Goal: Find specific page/section: Find specific page/section

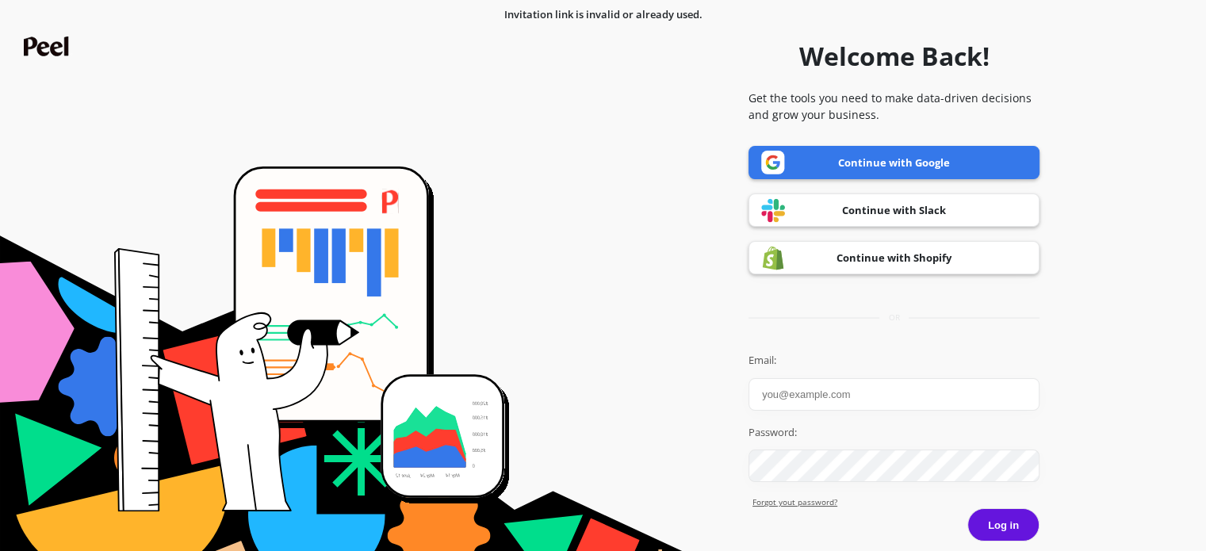
type input "Sristi"
click at [858, 165] on link "Continue with Google" at bounding box center [893, 162] width 291 height 33
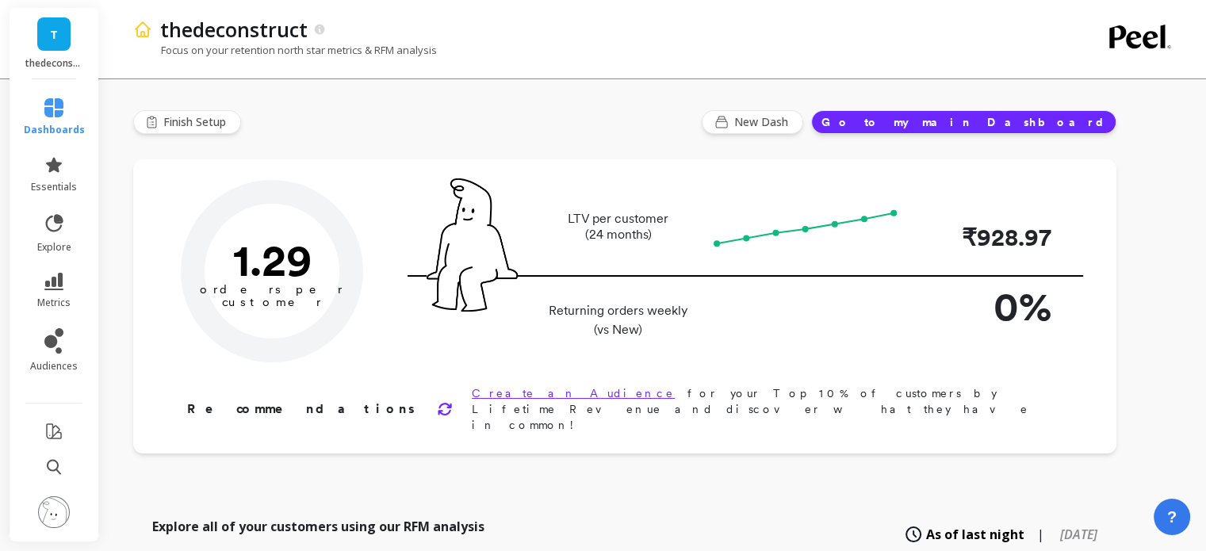
type input "Champions"
type input "20936"
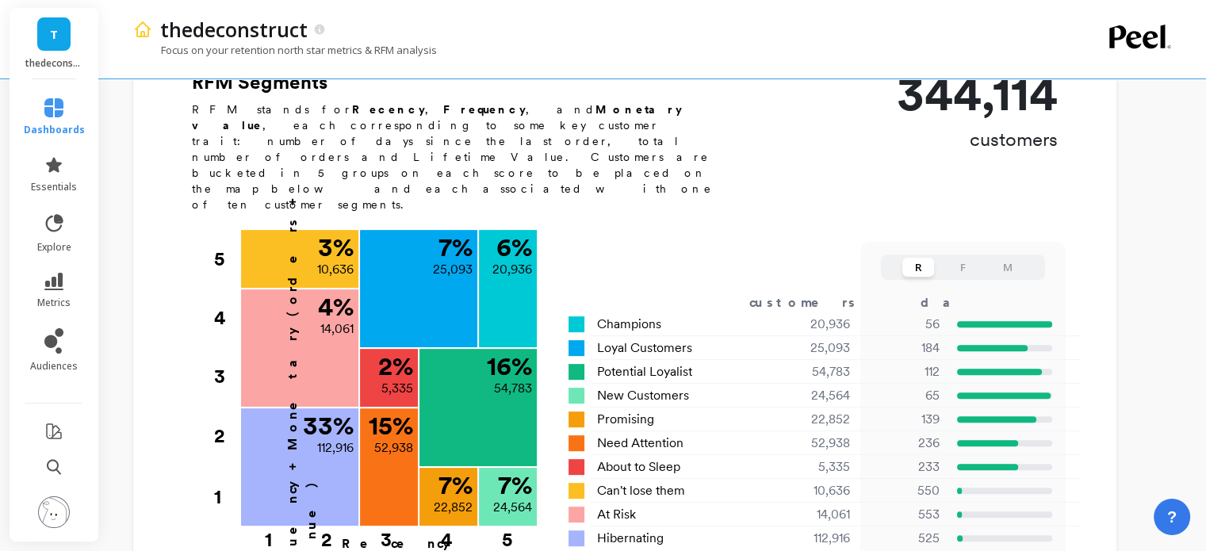
scroll to position [488, 0]
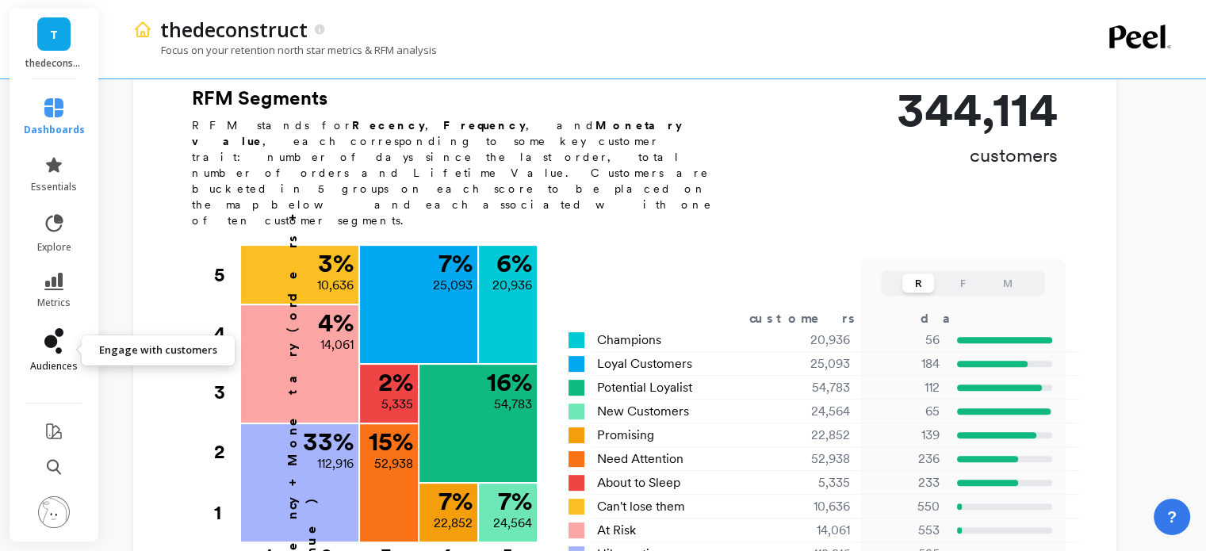
click at [64, 355] on link "audiences" at bounding box center [54, 350] width 61 height 44
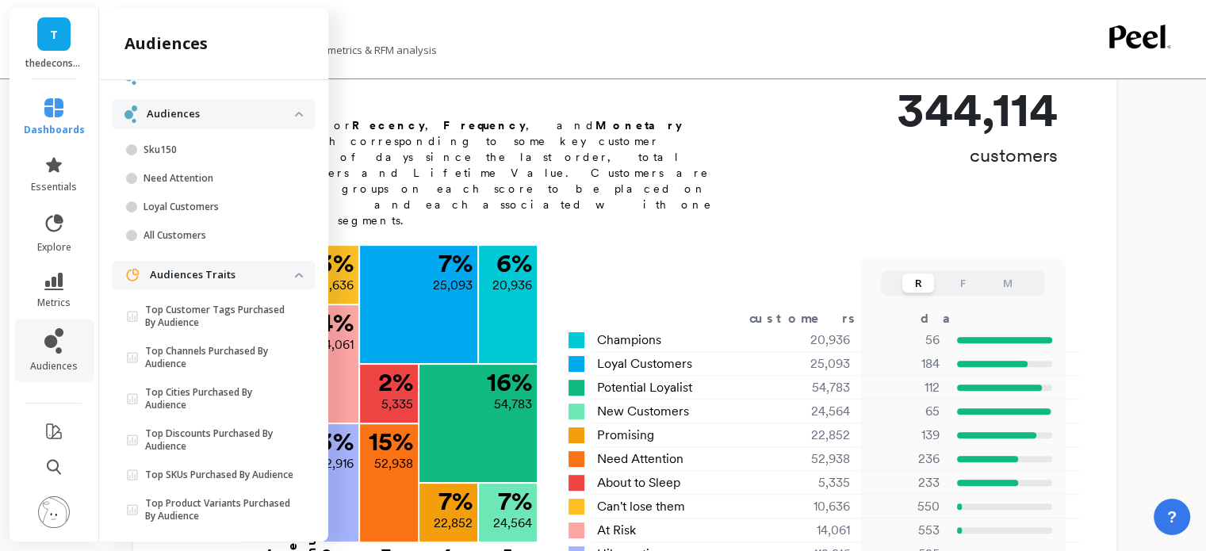
scroll to position [100, 0]
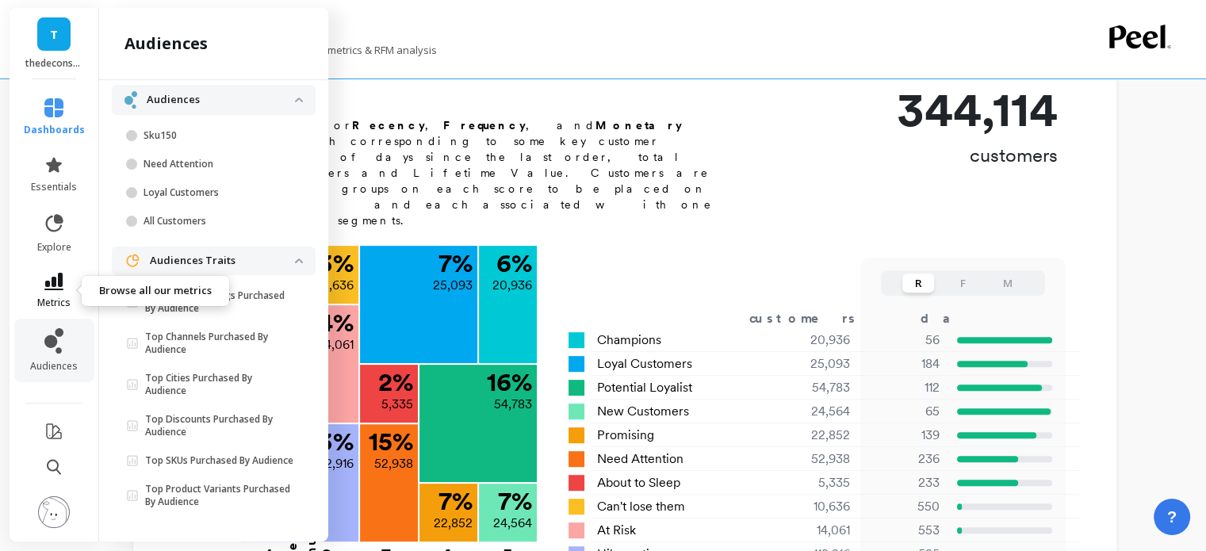
click at [57, 284] on icon at bounding box center [53, 281] width 19 height 17
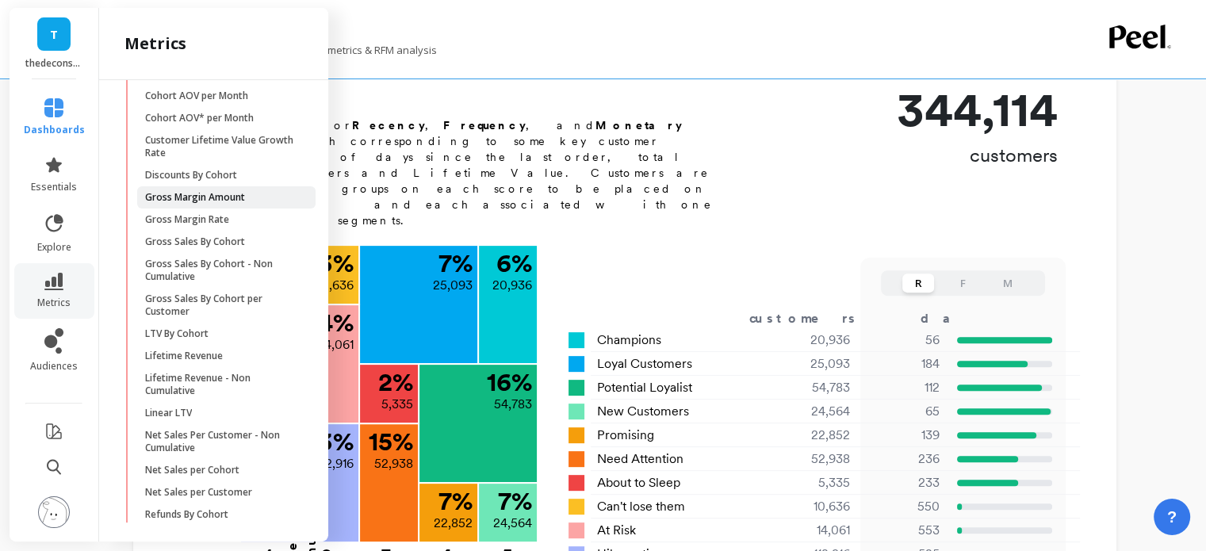
scroll to position [450, 0]
